Goal: Use online tool/utility

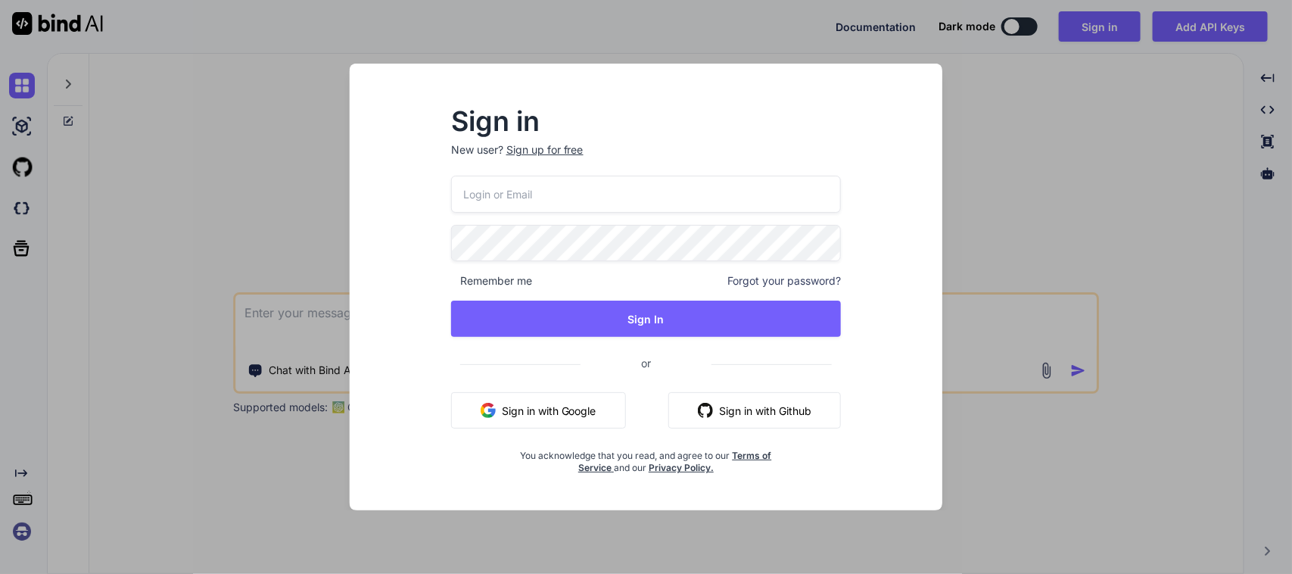
click at [580, 411] on button "Sign in with Google" at bounding box center [538, 410] width 175 height 36
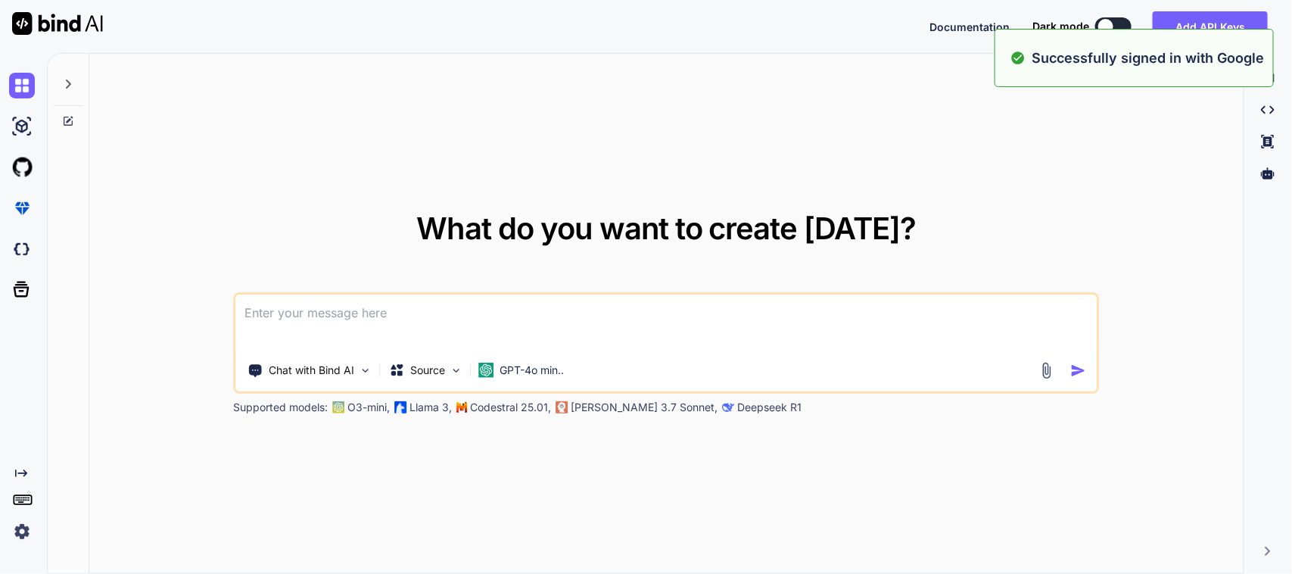
click at [351, 328] on textarea at bounding box center [666, 323] width 861 height 56
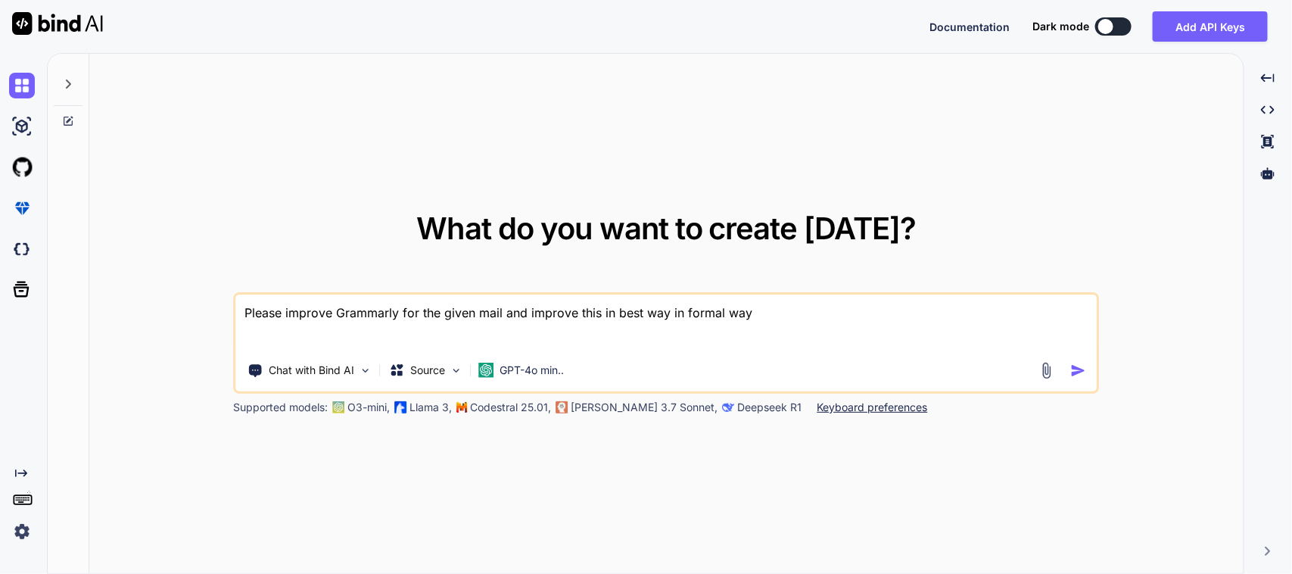
paste textarea "Hi [PERSON_NAME] , When we scan QR Code for the Item Number for the MSQM module…"
type textarea "Please improve Grammarly for the given mail and improve this in best way in for…"
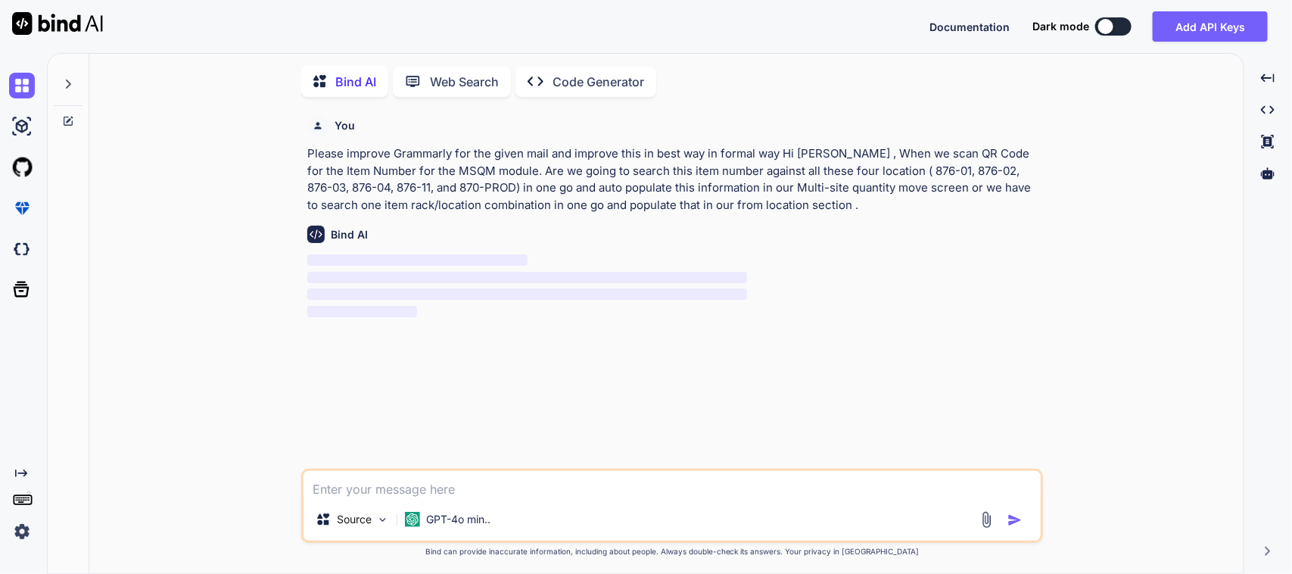
scroll to position [6, 0]
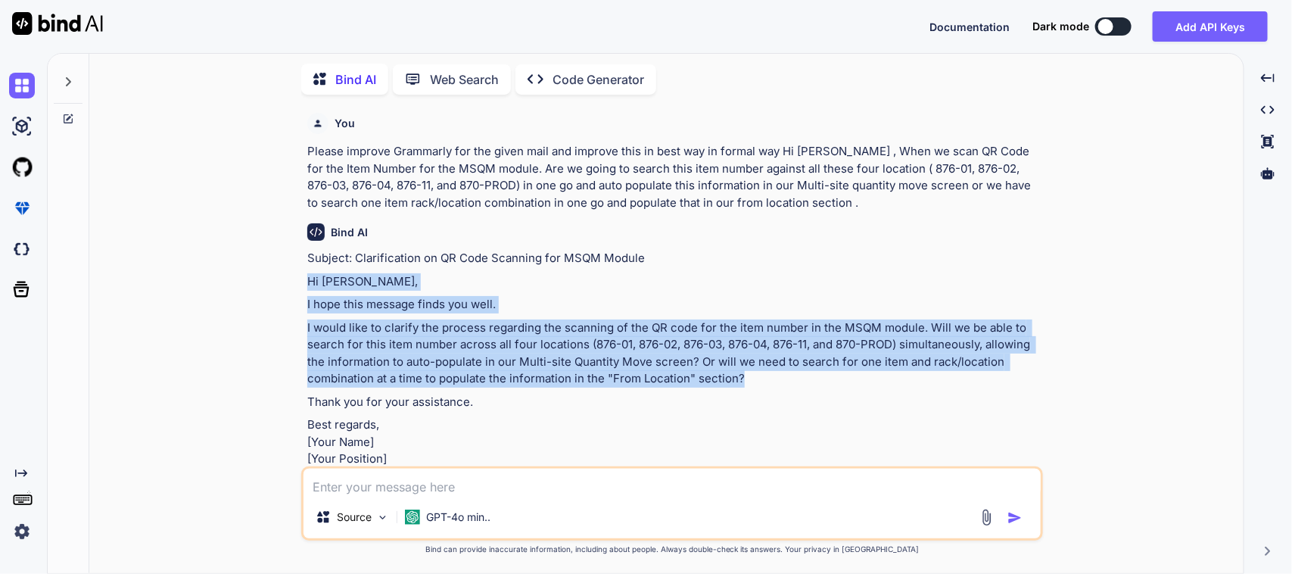
drag, startPoint x: 307, startPoint y: 281, endPoint x: 793, endPoint y: 376, distance: 494.5
click at [793, 376] on div "Subject: Clarification on QR Code Scanning for MSQM Module Hi [PERSON_NAME], I …" at bounding box center [673, 367] width 733 height 235
copy div "Hi [PERSON_NAME], I hope this message finds you well. I would like to clarify t…"
